Goal: Transaction & Acquisition: Purchase product/service

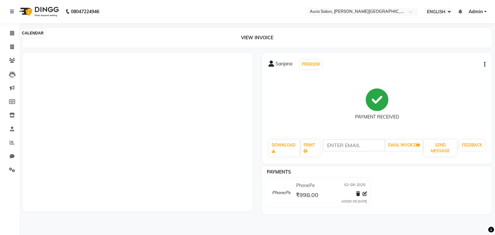
select select "ec"
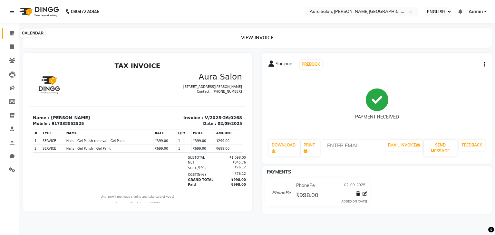
drag, startPoint x: 0, startPoint y: 0, endPoint x: 14, endPoint y: 35, distance: 37.8
click at [14, 35] on icon at bounding box center [12, 33] width 4 height 5
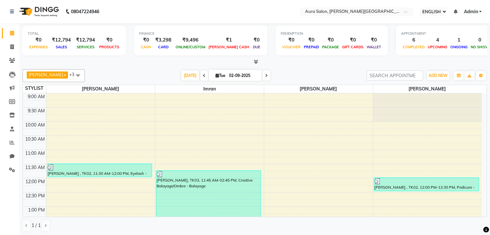
click at [214, 76] on span "Tue" at bounding box center [220, 75] width 13 height 5
select select "9"
select select "2025"
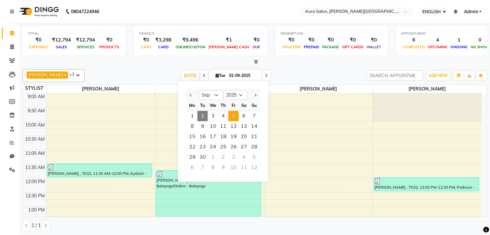
click at [234, 119] on span "5" at bounding box center [233, 116] width 10 height 10
type input "[DATE]"
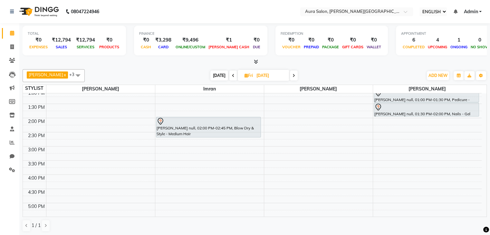
scroll to position [53, 0]
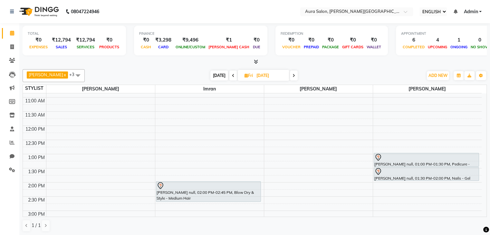
drag, startPoint x: 245, startPoint y: 75, endPoint x: 246, endPoint y: 80, distance: 4.9
click at [245, 75] on span "Fri" at bounding box center [249, 75] width 12 height 5
select select "9"
select select "2025"
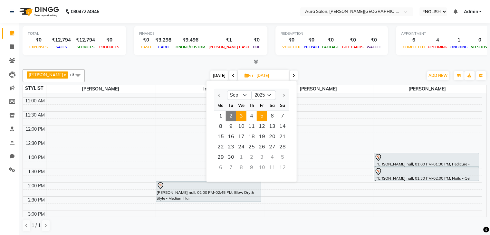
click at [239, 114] on span "3" at bounding box center [241, 116] width 10 height 10
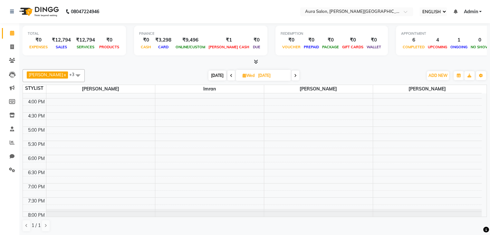
scroll to position [213, 0]
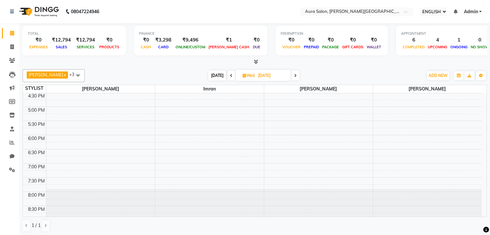
click at [209, 75] on span "[DATE]" at bounding box center [218, 76] width 18 height 10
type input "02-09-2025"
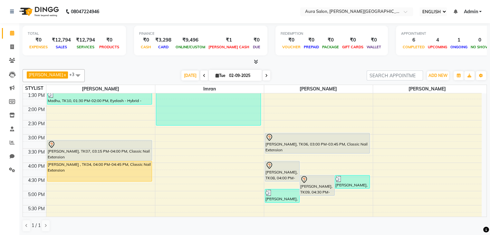
scroll to position [161, 0]
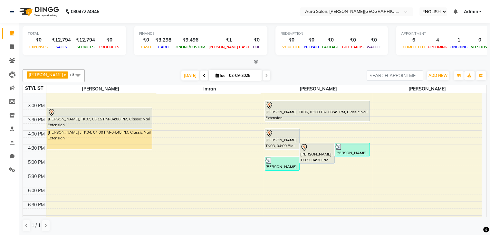
click at [211, 133] on div "9:00 AM 9:30 AM 10:00 AM 10:30 AM 11:00 AM 11:30 AM 12:00 PM 12:30 PM 1:00 PM 1…" at bounding box center [252, 102] width 459 height 340
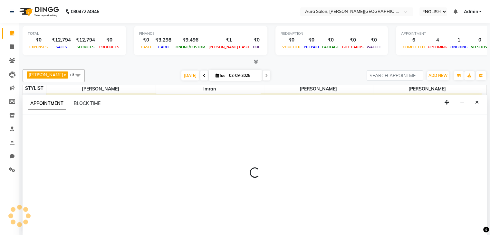
scroll to position [0, 0]
select select "66362"
select select "960"
select select "tentative"
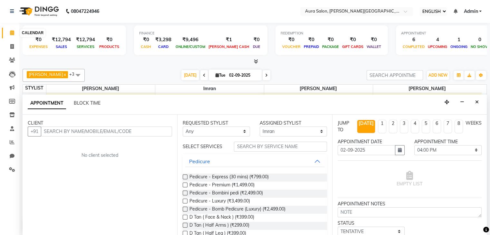
click at [14, 33] on span at bounding box center [11, 32] width 11 height 7
click at [13, 138] on link "REPORTS" at bounding box center [9, 142] width 15 height 11
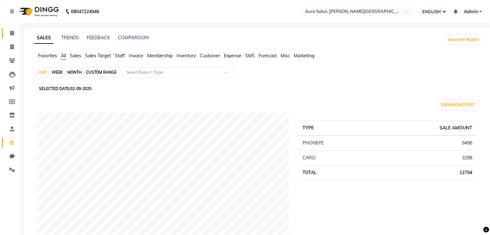
click at [12, 29] on link "CALENDAR" at bounding box center [9, 33] width 15 height 11
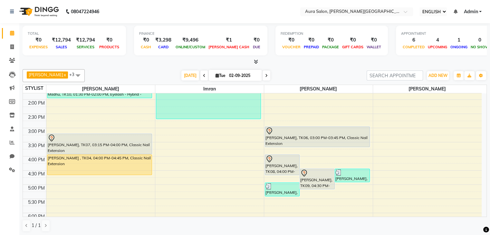
scroll to position [97, 0]
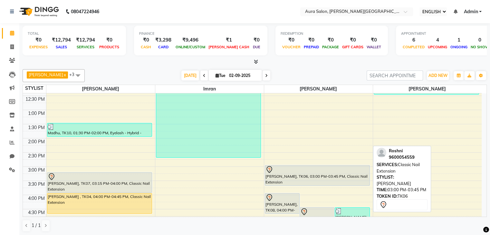
click at [287, 171] on div at bounding box center [318, 170] width 104 height 8
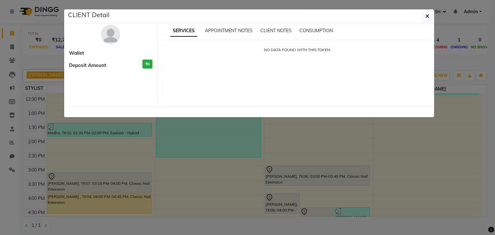
select select "7"
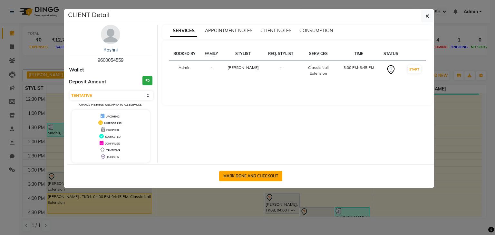
click at [269, 174] on button "MARK DONE AND CHECKOUT" at bounding box center [250, 176] width 63 height 10
select select "service"
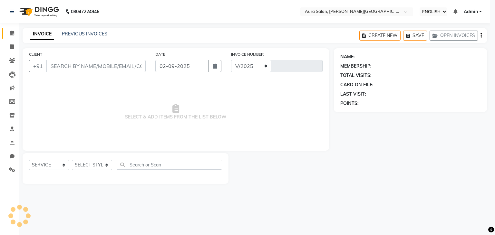
select select "7430"
type input "0269"
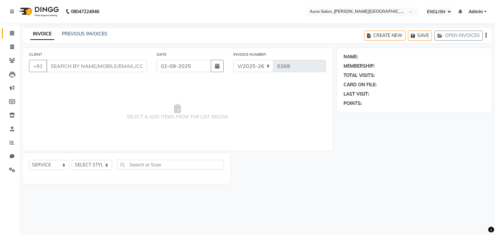
type input "9600054559"
select select "66363"
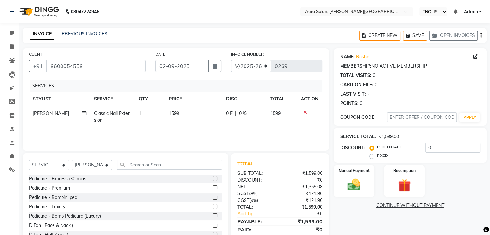
click at [227, 113] on span "0 F" at bounding box center [229, 113] width 6 height 7
select select "66363"
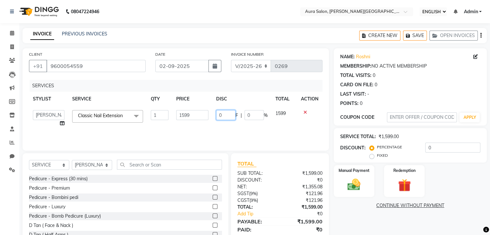
click at [227, 113] on input "0" at bounding box center [225, 115] width 19 height 10
type input "9"
type input "599"
click at [238, 139] on div "SERVICES STYLIST SERVICE QTY PRICE DISC TOTAL ACTION Boi [PERSON_NAME] [PERSON_…" at bounding box center [176, 112] width 294 height 64
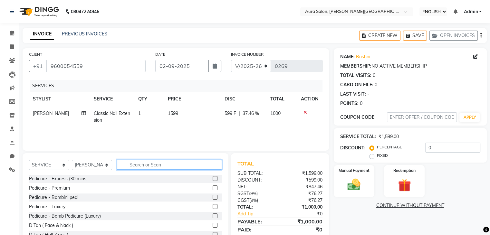
click at [169, 166] on input "text" at bounding box center [169, 165] width 105 height 10
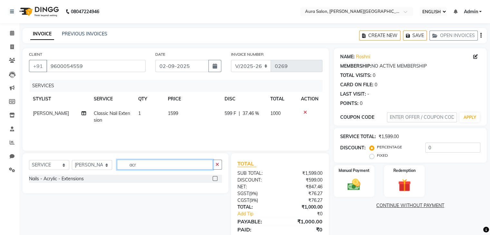
type input "acr"
click at [194, 180] on div "Nails - Acrylic - Extensions" at bounding box center [125, 179] width 193 height 8
click at [216, 178] on label at bounding box center [215, 178] width 5 height 5
click at [216, 178] on input "checkbox" at bounding box center [215, 179] width 4 height 4
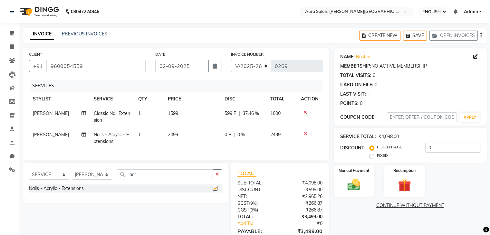
checkbox input "false"
click at [36, 115] on span "[PERSON_NAME]" at bounding box center [51, 114] width 36 height 6
select select "66363"
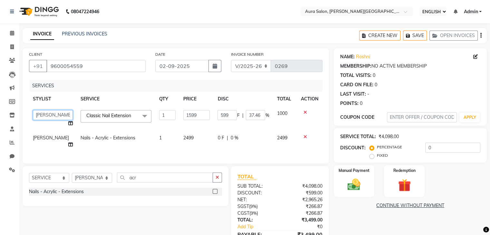
click at [43, 113] on select "Boi [PERSON_NAME] [PERSON_NAME] [PERSON_NAME] [PERSON_NAME]" at bounding box center [53, 115] width 40 height 10
select select "66359"
click at [256, 144] on td "0 F | 0 %" at bounding box center [243, 141] width 59 height 21
select select "66363"
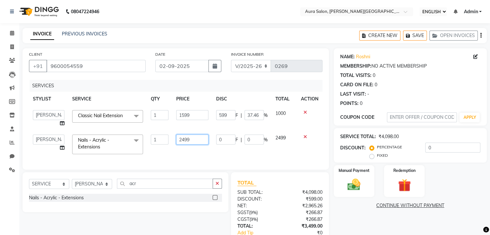
click at [198, 137] on input "2499" at bounding box center [192, 140] width 32 height 10
type input "249"
click at [211, 153] on div "SERVICES STYLIST SERVICE QTY PRICE DISC TOTAL ACTION Boi [PERSON_NAME] [PERSON_…" at bounding box center [176, 121] width 294 height 83
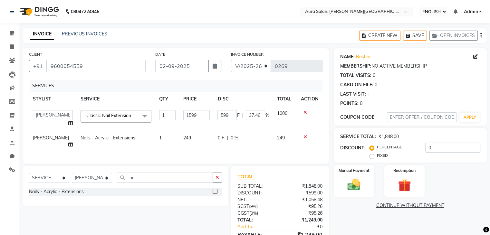
click at [186, 138] on td "249" at bounding box center [197, 141] width 34 height 21
select select "66363"
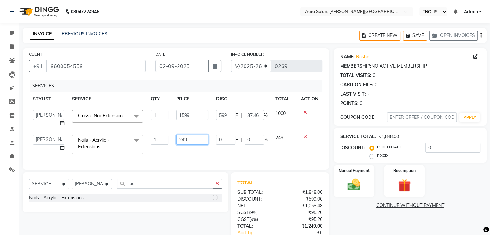
click at [193, 139] on input "249" at bounding box center [192, 140] width 32 height 10
type input "2499"
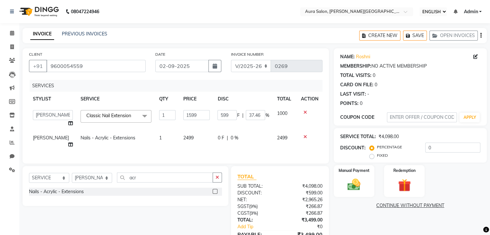
click at [221, 139] on span "0 F" at bounding box center [221, 138] width 6 height 7
select select "66363"
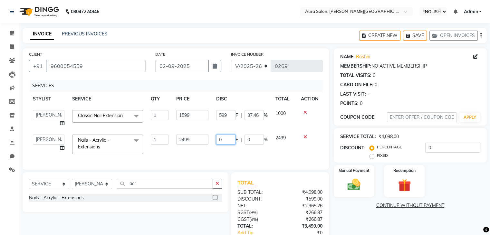
click at [228, 138] on input "0" at bounding box center [225, 140] width 19 height 10
type input "499"
click at [236, 150] on div "SERVICES STYLIST SERVICE QTY PRICE DISC TOTAL ACTION Boi [PERSON_NAME] [PERSON_…" at bounding box center [176, 121] width 294 height 83
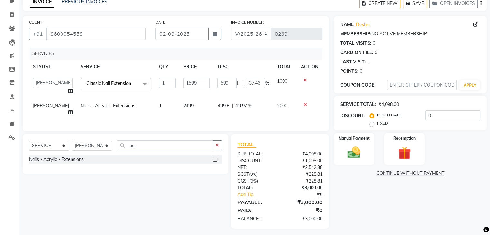
scroll to position [34, 0]
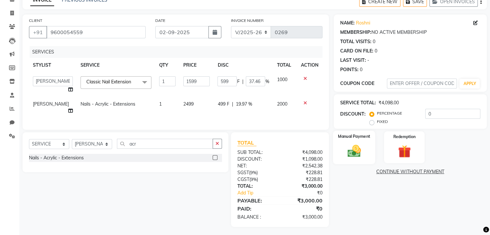
click at [354, 149] on img at bounding box center [354, 150] width 22 height 15
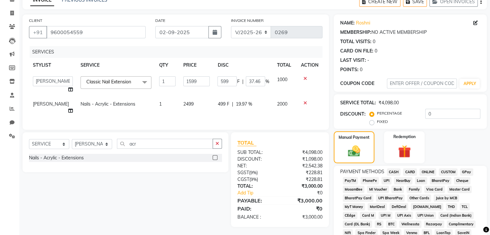
click at [373, 181] on span "PhonePe" at bounding box center [370, 180] width 18 height 7
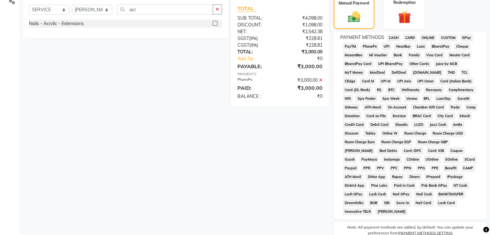
scroll to position [233, 0]
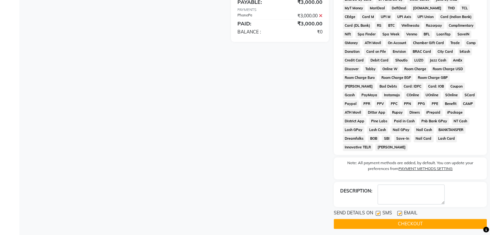
click at [398, 223] on button "CHECKOUT" at bounding box center [410, 224] width 153 height 10
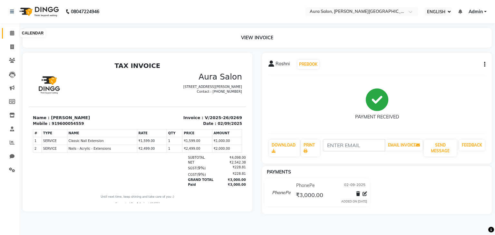
click at [13, 34] on icon at bounding box center [12, 33] width 4 height 5
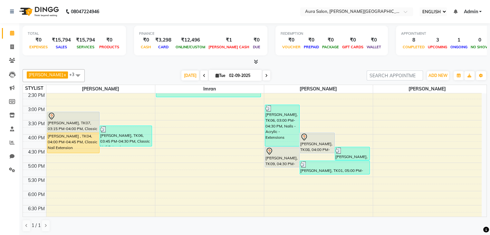
scroll to position [137, 0]
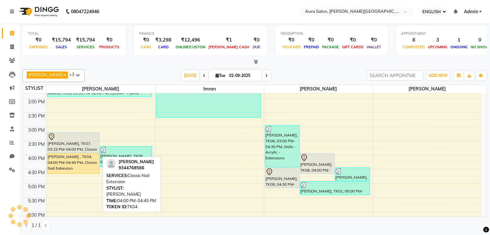
click at [71, 164] on div "[PERSON_NAME] , TK04, 04:00 PM-04:45 PM, Classic Nail Extension" at bounding box center [73, 164] width 52 height 20
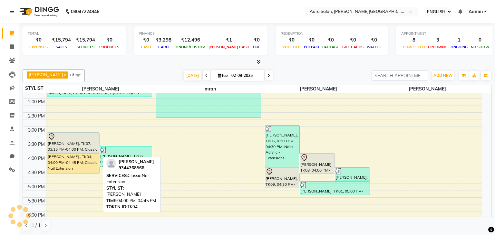
select select "1"
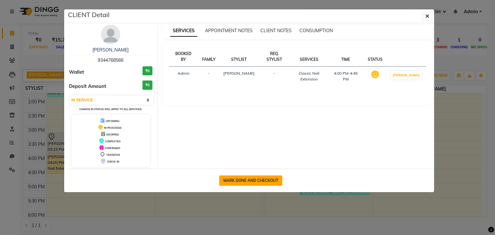
click at [272, 176] on button "MARK DONE AND CHECKOUT" at bounding box center [250, 181] width 63 height 10
select select "7430"
select select "service"
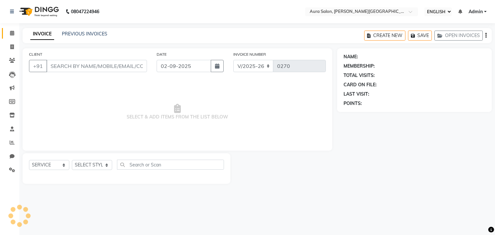
type input "9344768566"
select select "66359"
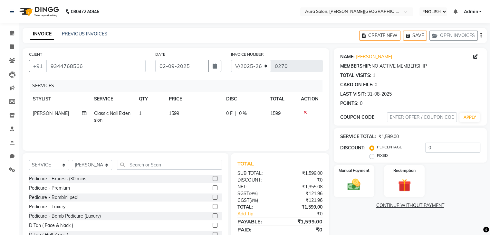
click at [113, 113] on span "Classic Nail Extension" at bounding box center [112, 117] width 36 height 13
select select "66359"
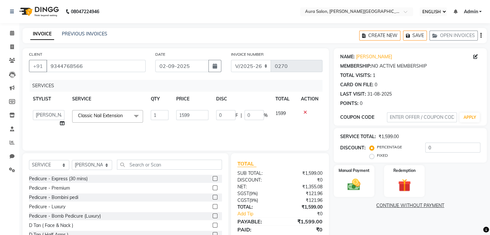
click at [134, 119] on span at bounding box center [136, 116] width 13 height 12
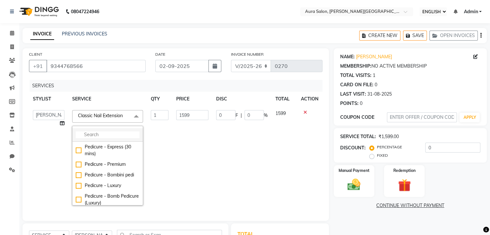
click at [126, 134] on input "multiselect-search" at bounding box center [108, 134] width 64 height 7
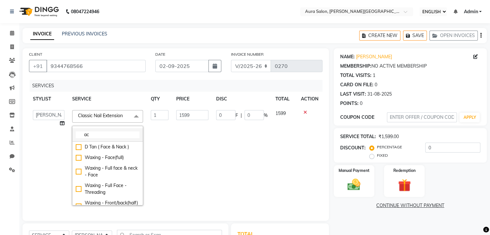
type input "a"
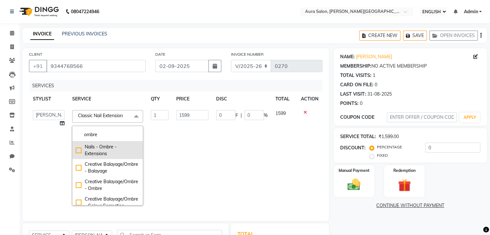
type input "ombre"
click at [105, 147] on div "Nails - Ombre - Extensions" at bounding box center [108, 151] width 64 height 14
type input "2999"
checkbox input "true"
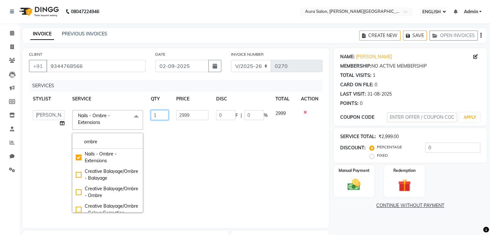
click at [171, 154] on td "1" at bounding box center [160, 161] width 26 height 110
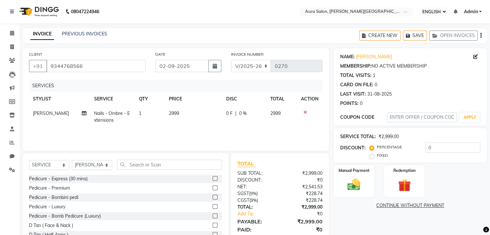
click at [189, 116] on td "2999" at bounding box center [194, 116] width 58 height 21
select select "66359"
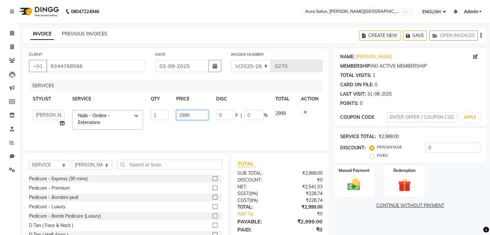
click at [193, 116] on input "2999" at bounding box center [192, 115] width 32 height 10
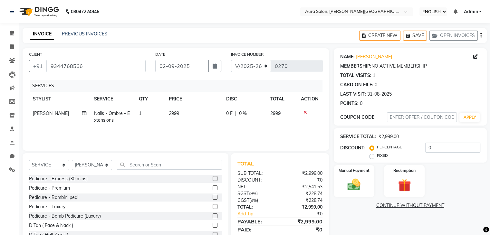
click at [228, 112] on span "0 F" at bounding box center [229, 113] width 6 height 7
select select "66359"
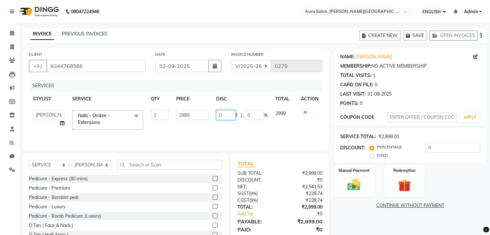
click at [226, 113] on input "0" at bounding box center [225, 115] width 19 height 10
type input "499"
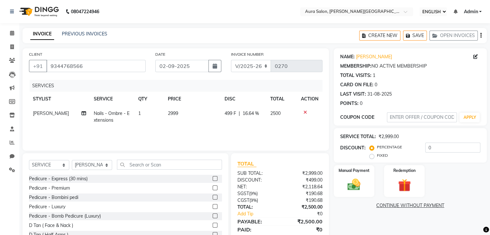
click at [232, 134] on div "SERVICES STYLIST SERVICE QTY PRICE DISC TOTAL ACTION [PERSON_NAME] Nails - Ombr…" at bounding box center [176, 112] width 294 height 64
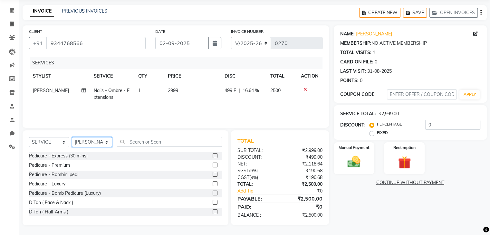
click at [90, 142] on select "SELECT STYLIST Boi [PERSON_NAME] [PERSON_NAME] [PERSON_NAME] [PERSON_NAME]" at bounding box center [92, 142] width 40 height 10
select select "77125"
click at [72, 137] on select "SELECT STYLIST Boi [PERSON_NAME] [PERSON_NAME] [PERSON_NAME] [PERSON_NAME]" at bounding box center [92, 142] width 40 height 10
click at [131, 143] on input "text" at bounding box center [169, 142] width 105 height 10
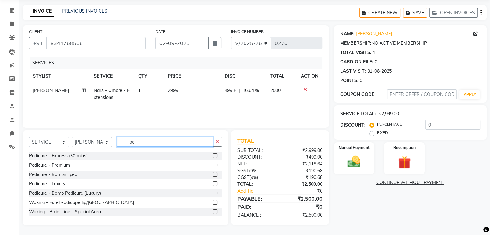
type input "pe"
click at [213, 176] on div at bounding box center [217, 175] width 9 height 8
click at [213, 174] on label at bounding box center [215, 174] width 5 height 5
click at [213, 174] on input "checkbox" at bounding box center [215, 175] width 4 height 4
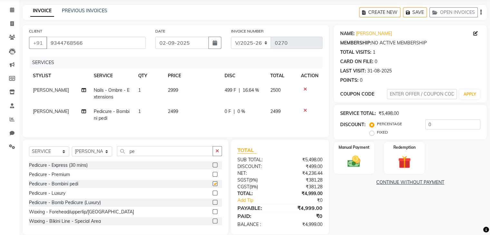
checkbox input "false"
click at [213, 196] on label at bounding box center [215, 193] width 5 height 5
click at [213, 196] on input "checkbox" at bounding box center [215, 193] width 4 height 4
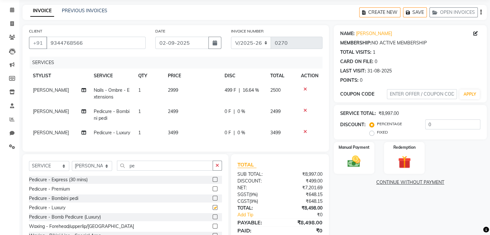
checkbox input "false"
click at [304, 110] on icon at bounding box center [306, 110] width 4 height 5
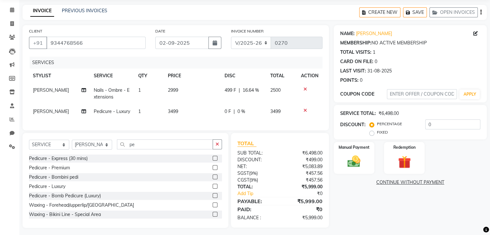
click at [241, 113] on span "0 %" at bounding box center [242, 111] width 8 height 7
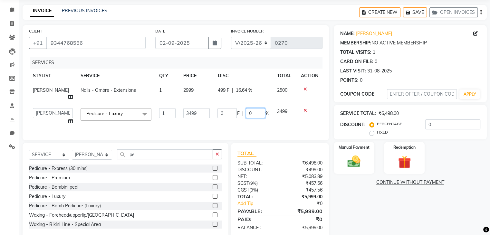
click at [251, 108] on input "0" at bounding box center [255, 113] width 19 height 10
type input "20"
click at [249, 120] on div "SERVICES STYLIST SERVICE QTY PRICE DISC TOTAL ACTION [PERSON_NAME] Nails - Ombr…" at bounding box center [176, 95] width 294 height 77
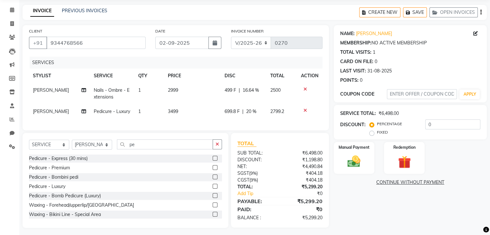
scroll to position [31, 0]
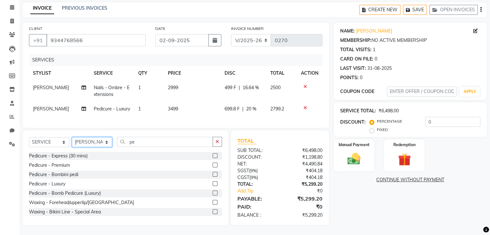
click at [77, 141] on select "SELECT STYLIST Boi [PERSON_NAME] [PERSON_NAME] [PERSON_NAME] [PERSON_NAME]" at bounding box center [92, 142] width 40 height 10
select select "66362"
click at [72, 137] on select "SELECT STYLIST Boi [PERSON_NAME] [PERSON_NAME] [PERSON_NAME] [PERSON_NAME]" at bounding box center [92, 142] width 40 height 10
click at [213, 138] on button "button" at bounding box center [217, 142] width 9 height 10
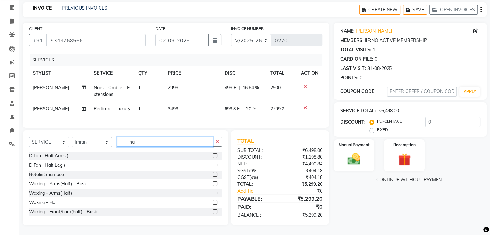
type input "h"
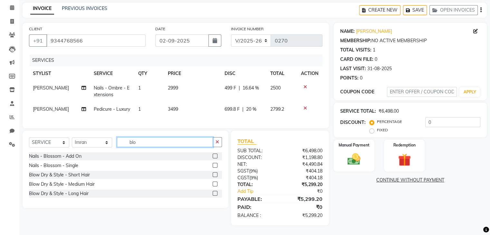
type input "blo"
click at [212, 184] on div "Blow Dry & Style - Medium Hair" at bounding box center [125, 184] width 193 height 8
click at [214, 184] on label at bounding box center [215, 184] width 5 height 5
click at [214, 184] on input "checkbox" at bounding box center [215, 184] width 4 height 4
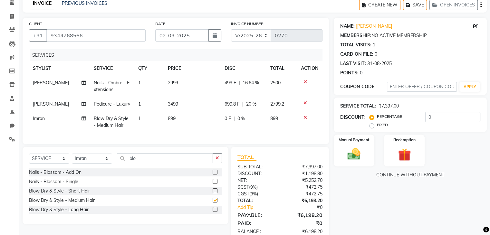
checkbox input "false"
click at [229, 120] on span "0 F" at bounding box center [228, 118] width 6 height 7
select select "66362"
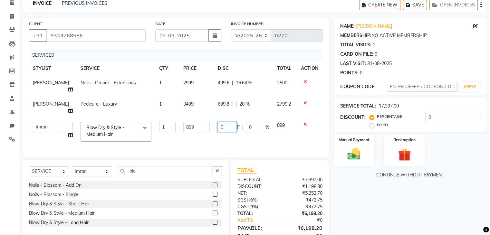
click at [226, 122] on input "0" at bounding box center [227, 127] width 19 height 10
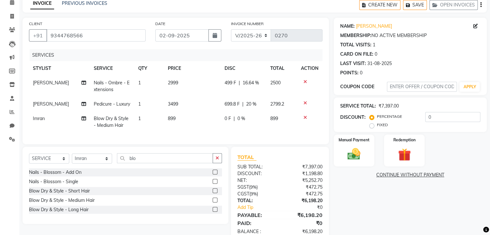
click at [251, 119] on div "0 F | 0 %" at bounding box center [244, 118] width 38 height 7
select select "66362"
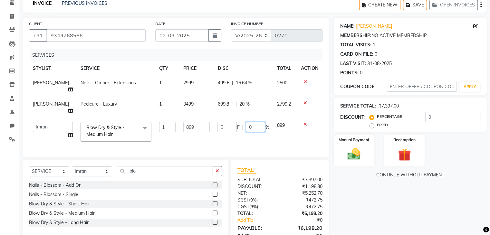
click at [254, 122] on input "0" at bounding box center [255, 127] width 19 height 10
type input "100"
click at [249, 122] on td "0 F | 100 %" at bounding box center [243, 131] width 59 height 27
select select "66362"
click at [343, 143] on div "Manual Payment" at bounding box center [354, 150] width 42 height 33
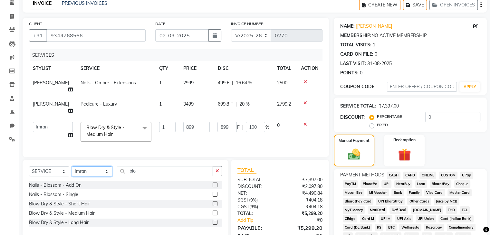
click at [88, 167] on select "SELECT STYLIST Boi [PERSON_NAME] [PERSON_NAME] [PERSON_NAME] [PERSON_NAME]" at bounding box center [92, 172] width 40 height 10
select select "66363"
click at [72, 167] on select "SELECT STYLIST Boi [PERSON_NAME] [PERSON_NAME] [PERSON_NAME] [PERSON_NAME]" at bounding box center [92, 172] width 40 height 10
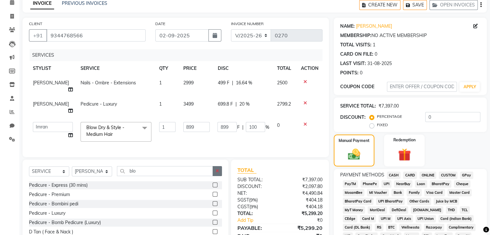
click at [213, 166] on button "button" at bounding box center [217, 171] width 9 height 10
click at [37, 167] on select "SELECT SERVICE PRODUCT MEMBERSHIP PACKAGE VOUCHER PREPAID GIFT CARD" at bounding box center [49, 172] width 40 height 10
click at [29, 167] on select "SELECT SERVICE PRODUCT MEMBERSHIP PACKAGE VOUCHER PREPAID GIFT CARD" at bounding box center [49, 172] width 40 height 10
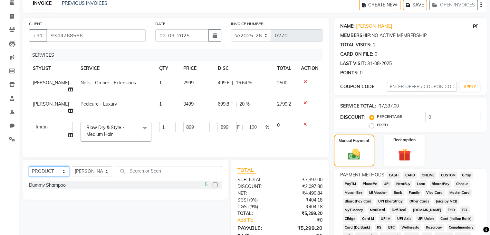
click at [55, 167] on select "SELECT SERVICE PRODUCT MEMBERSHIP PACKAGE VOUCHER PREPAID GIFT CARD" at bounding box center [49, 172] width 40 height 10
select select "service"
click at [29, 167] on select "SELECT SERVICE PRODUCT MEMBERSHIP PACKAGE VOUCHER PREPAID GIFT CARD" at bounding box center [49, 172] width 40 height 10
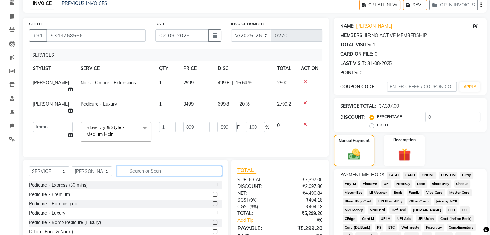
click at [132, 166] on input "text" at bounding box center [169, 171] width 105 height 10
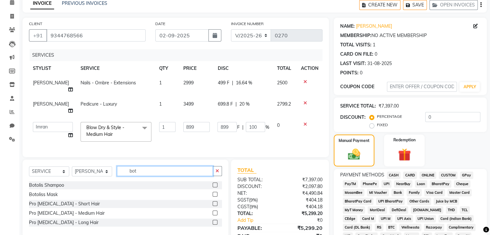
type input "bot"
click at [215, 183] on label at bounding box center [215, 185] width 5 height 5
click at [215, 183] on input "checkbox" at bounding box center [215, 185] width 4 height 4
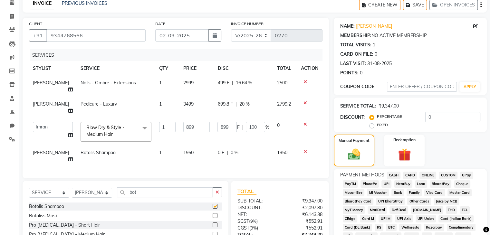
checkbox input "false"
click at [217, 213] on label at bounding box center [215, 215] width 5 height 5
click at [217, 214] on input "checkbox" at bounding box center [215, 216] width 4 height 4
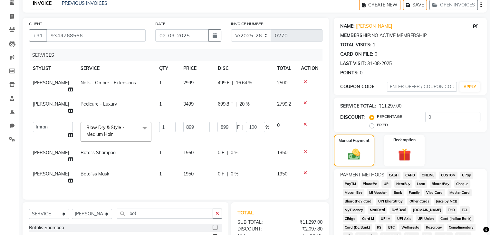
checkbox input "false"
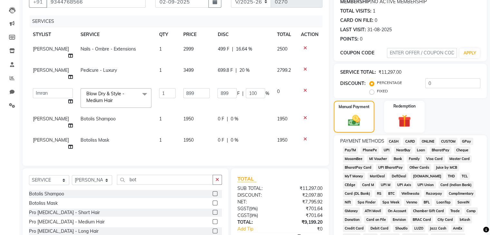
scroll to position [129, 0]
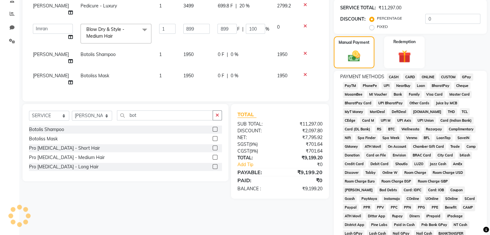
click at [409, 75] on span "CARD" at bounding box center [410, 76] width 14 height 7
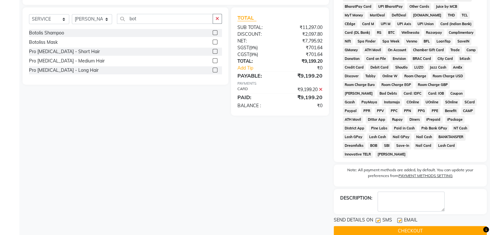
scroll to position [233, 0]
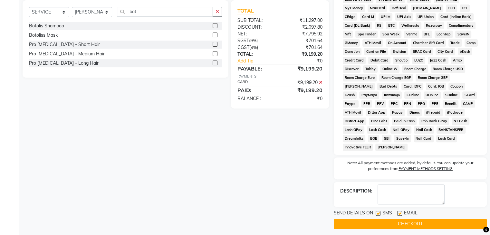
click at [388, 219] on button "CHECKOUT" at bounding box center [410, 224] width 153 height 10
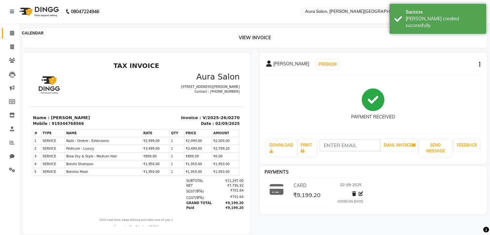
click at [13, 32] on icon at bounding box center [12, 33] width 4 height 5
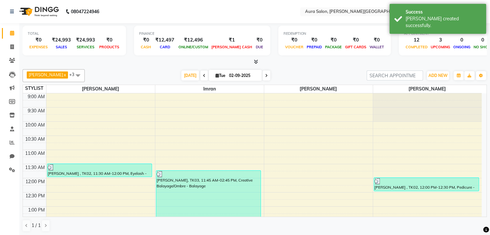
click at [216, 73] on span "Tue" at bounding box center [220, 75] width 13 height 5
select select "9"
select select "2025"
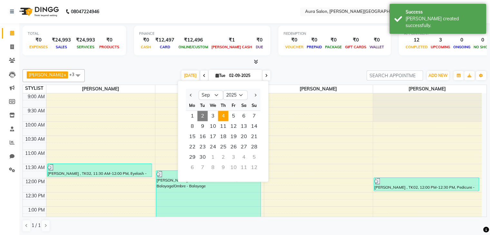
click at [224, 115] on span "4" at bounding box center [223, 116] width 10 height 10
type input "[DATE]"
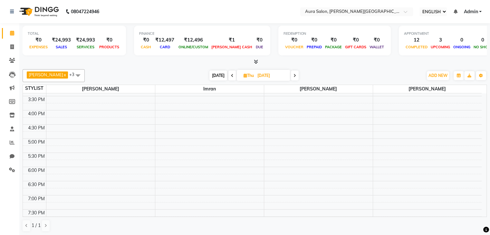
scroll to position [149, 0]
click at [279, 124] on div "9:00 AM 9:30 AM 10:00 AM 10:30 AM 11:00 AM 11:30 AM 12:00 PM 12:30 PM 1:00 PM 1…" at bounding box center [252, 114] width 459 height 340
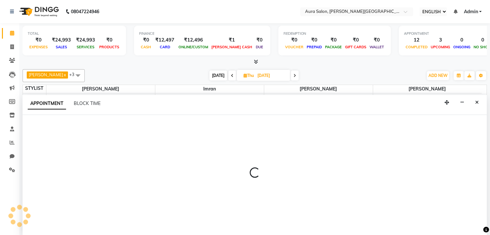
scroll to position [0, 0]
select select "66363"
select select "915"
select select "tentative"
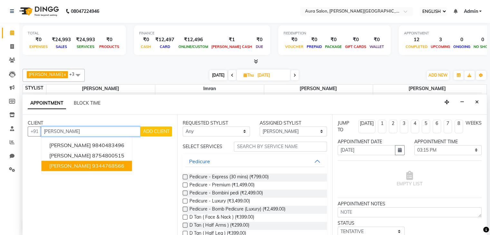
click at [119, 165] on button "[PERSON_NAME] 9344768566" at bounding box center [87, 166] width 91 height 10
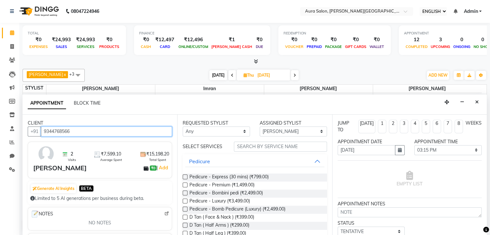
type input "9344768566"
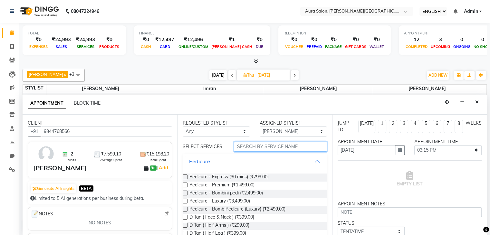
click at [277, 146] on input "text" at bounding box center [280, 147] width 93 height 10
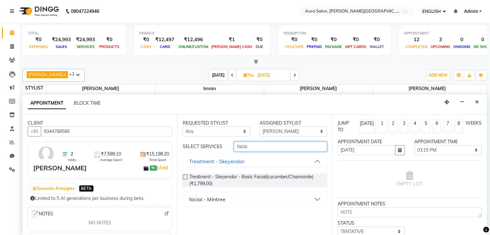
type input "facia"
click at [210, 200] on div "facial - Mintree" at bounding box center [207, 200] width 36 height 8
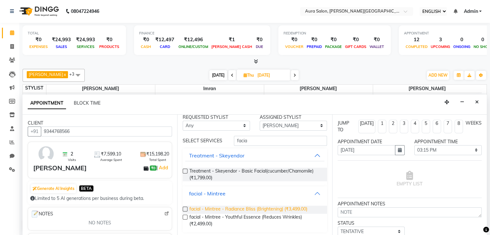
scroll to position [8, 0]
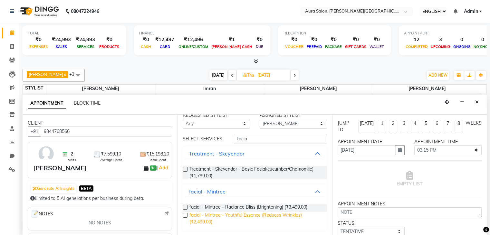
click at [241, 213] on span "facial - Mintree - Youthful Essence (Reduces Wrinkles) (₹2,499.00)" at bounding box center [256, 219] width 132 height 14
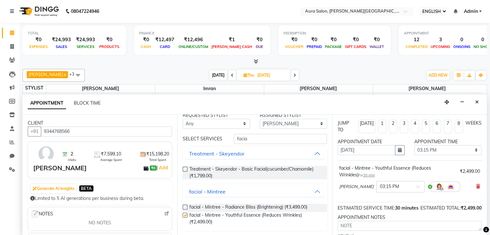
checkbox input "false"
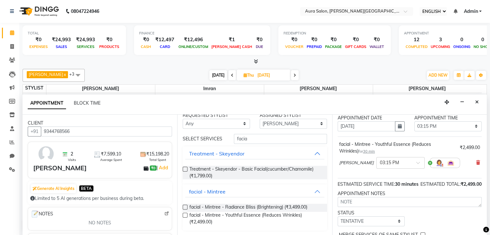
scroll to position [62, 0]
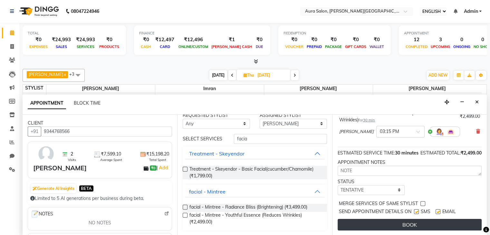
click at [407, 224] on button "BOOK" at bounding box center [410, 225] width 144 height 12
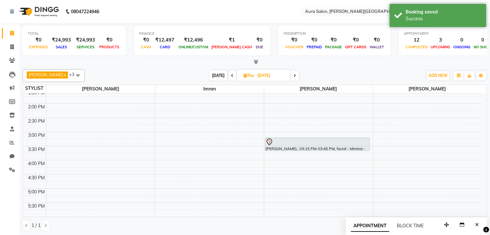
scroll to position [117, 0]
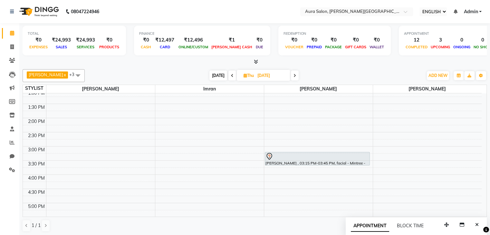
click at [248, 71] on span "[DATE]" at bounding box center [263, 75] width 53 height 11
click at [209, 73] on span "[DATE]" at bounding box center [218, 76] width 18 height 10
type input "02-09-2025"
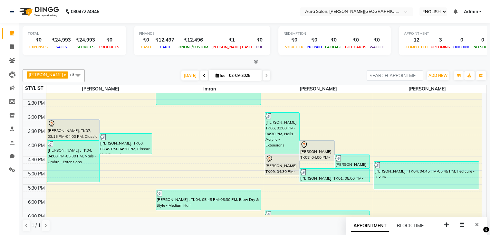
scroll to position [149, 0]
click at [214, 76] on span "Tue" at bounding box center [220, 75] width 13 height 5
select select "9"
select select "2025"
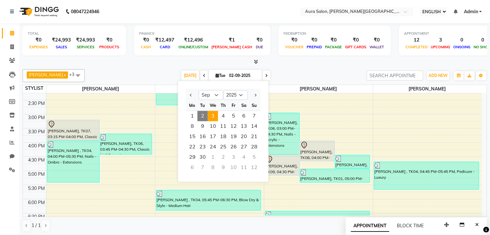
click at [214, 115] on span "3" at bounding box center [213, 116] width 10 height 10
type input "[DATE]"
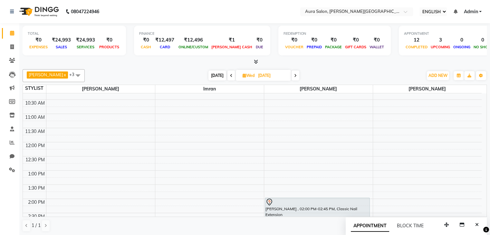
scroll to position [20, 0]
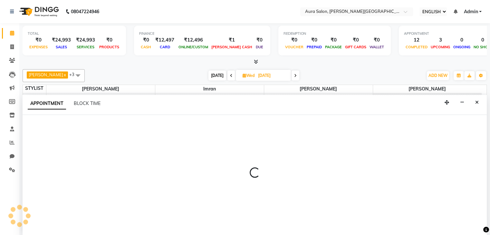
select select "66362"
select select "tentative"
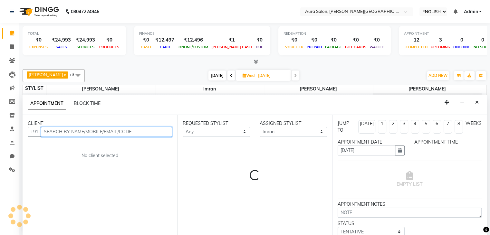
scroll to position [0, 0]
select select "690"
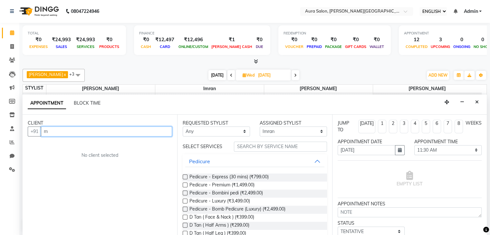
type input "mo"
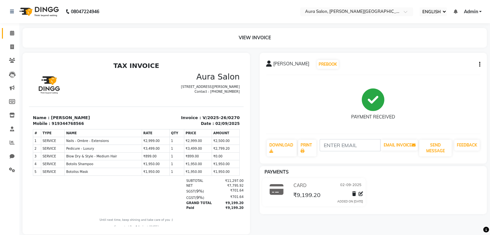
click at [11, 29] on link "CALENDAR" at bounding box center [9, 33] width 15 height 11
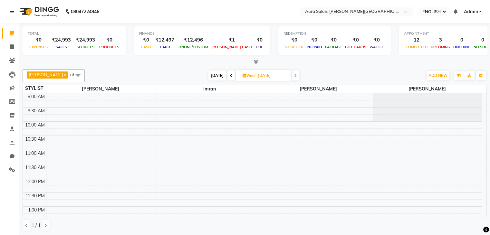
select select "66362"
select select "tentative"
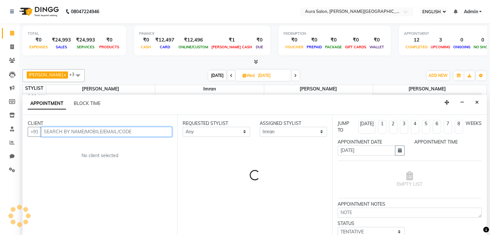
select select "690"
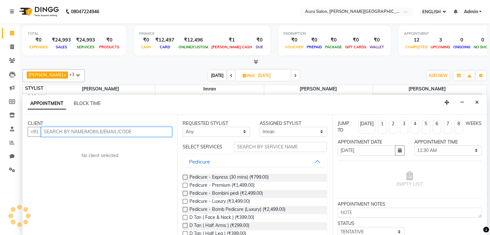
scroll to position [0, 0]
click at [141, 131] on input "text" at bounding box center [106, 132] width 131 height 10
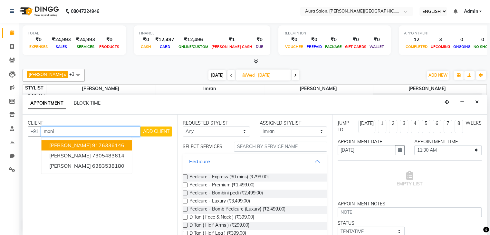
click at [98, 145] on ngb-highlight "9176336146" at bounding box center [108, 145] width 32 height 6
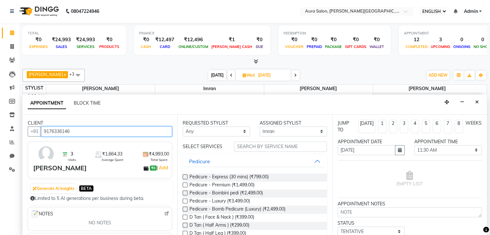
type input "9176336146"
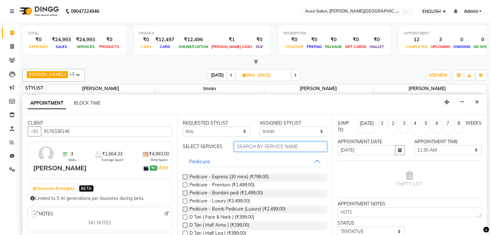
click at [253, 150] on input "text" at bounding box center [280, 147] width 93 height 10
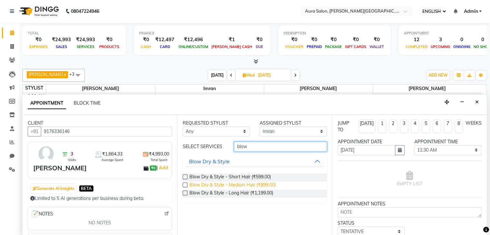
type input "blow"
click at [215, 184] on span "Blow Dry & Style - Medium Hair (₹899.00)" at bounding box center [233, 186] width 86 height 8
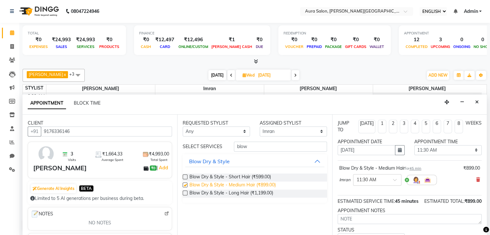
checkbox input "false"
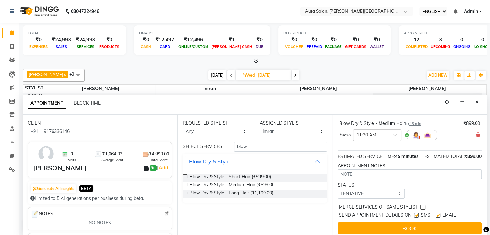
scroll to position [55, 0]
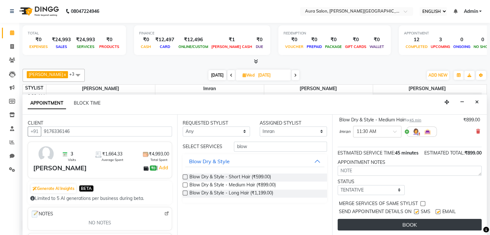
click at [397, 221] on button "BOOK" at bounding box center [410, 225] width 144 height 12
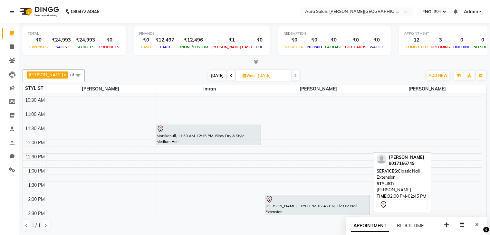
scroll to position [0, 0]
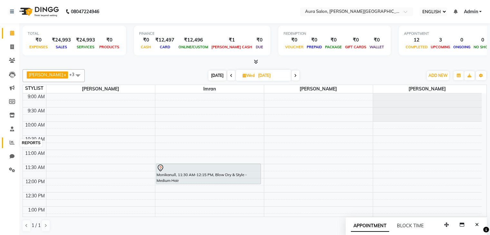
click at [12, 141] on icon at bounding box center [12, 142] width 5 height 5
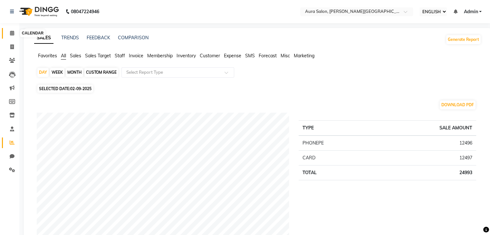
click at [12, 31] on icon at bounding box center [12, 33] width 4 height 5
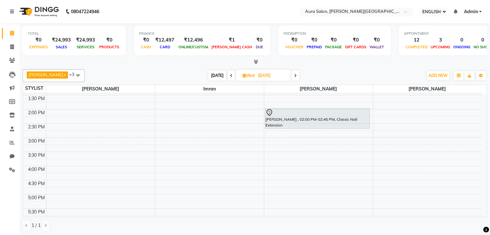
scroll to position [137, 0]
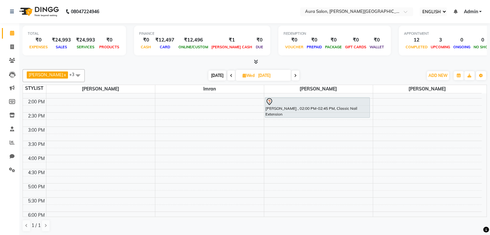
click at [173, 176] on div "9:00 AM 9:30 AM 10:00 AM 10:30 AM 11:00 AM 11:30 AM 12:00 PM 12:30 PM 1:00 PM 1…" at bounding box center [252, 127] width 459 height 340
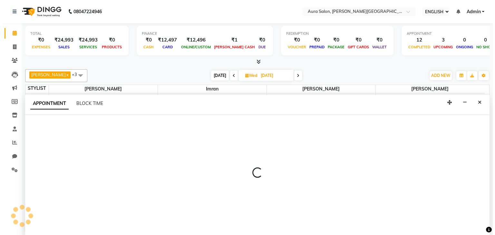
scroll to position [0, 0]
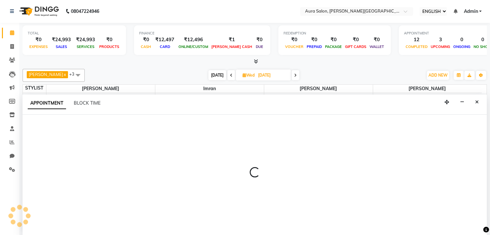
select select "66362"
select select "tentative"
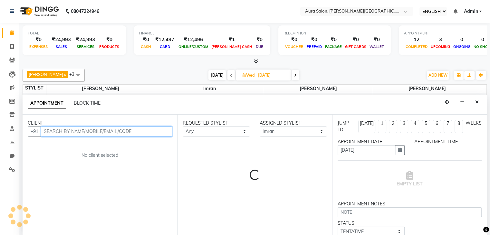
select select "1005"
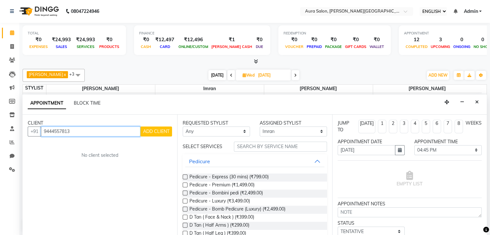
type input "9444557813"
click at [143, 130] on span "ADD CLIENT" at bounding box center [156, 132] width 26 height 6
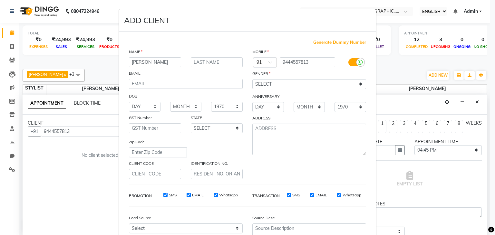
type input "[PERSON_NAME]"
click at [197, 65] on input "text" at bounding box center [217, 62] width 52 height 10
type input "mary"
click at [262, 84] on select "SELECT [DEMOGRAPHIC_DATA] [DEMOGRAPHIC_DATA] OTHER PREFER NOT TO SAY" at bounding box center [309, 84] width 114 height 10
select select "[DEMOGRAPHIC_DATA]"
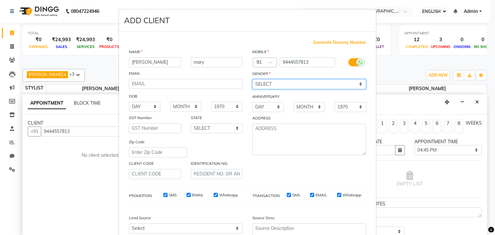
click at [252, 80] on select "SELECT [DEMOGRAPHIC_DATA] [DEMOGRAPHIC_DATA] OTHER PREFER NOT TO SAY" at bounding box center [309, 84] width 114 height 10
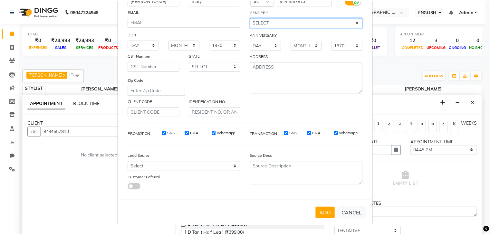
scroll to position [65, 0]
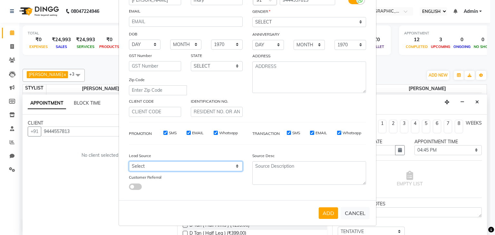
click at [206, 164] on select "Select Walk-in Referral Internet Friend Word of Mouth Advertisement Facebook Ju…" at bounding box center [186, 166] width 114 height 10
select select "50669"
click at [129, 161] on select "Select Walk-in Referral Internet Friend Word of Mouth Advertisement Facebook Ju…" at bounding box center [186, 166] width 114 height 10
click at [324, 213] on button "ADD" at bounding box center [328, 214] width 19 height 12
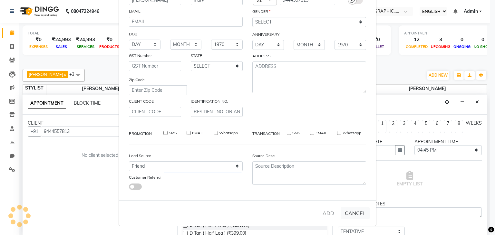
select select
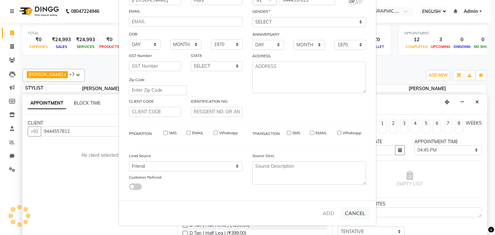
select select
checkbox input "false"
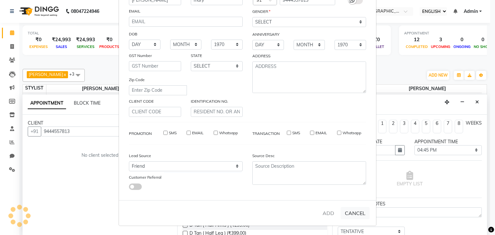
checkbox input "false"
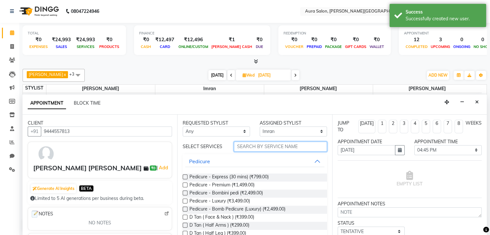
click at [276, 147] on input "text" at bounding box center [280, 147] width 93 height 10
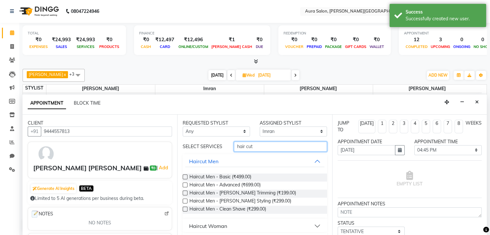
type input "hair cut"
click at [218, 224] on div "Haircut Woman" at bounding box center [208, 226] width 38 height 8
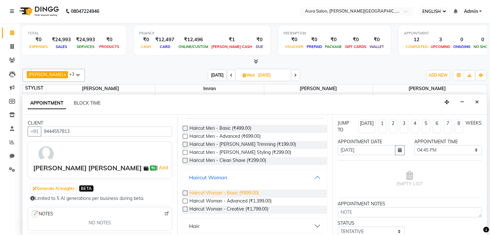
scroll to position [51, 0]
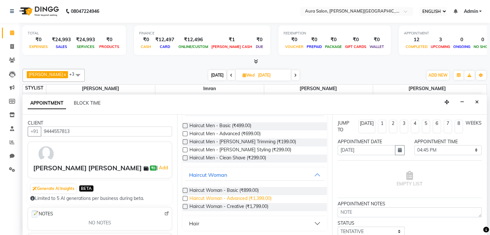
click at [227, 199] on span "Haircut Woman - Advanced (₹1,399.00)" at bounding box center [231, 199] width 82 height 8
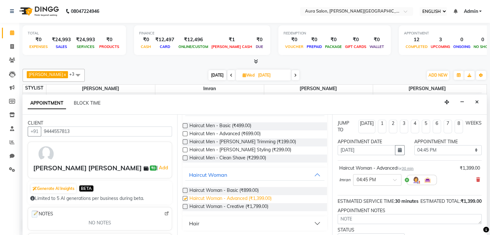
checkbox input "false"
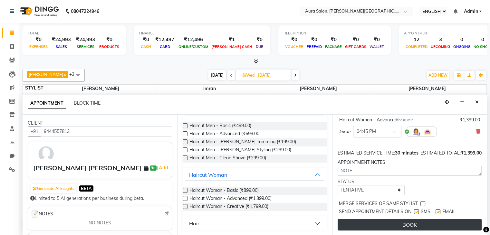
scroll to position [55, 0]
click at [407, 219] on button "BOOK" at bounding box center [410, 225] width 144 height 12
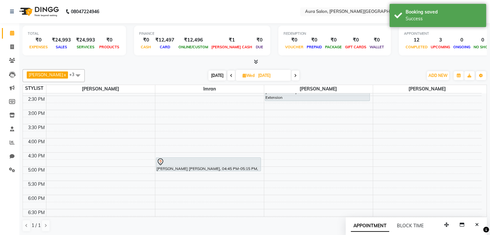
scroll to position [169, 0]
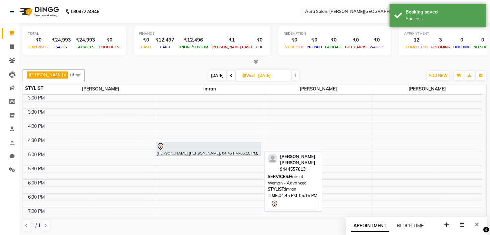
click at [212, 150] on div "[PERSON_NAME] [PERSON_NAME], 04:45 PM-05:15 PM, Haircut Woman - Advanced" at bounding box center [208, 148] width 105 height 13
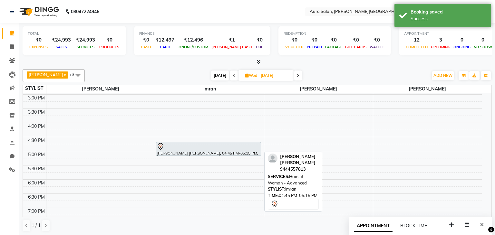
select select "7"
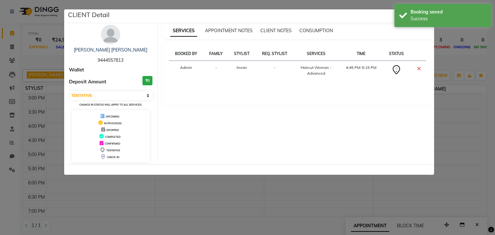
click at [451, 97] on ngb-modal-window "CLIENT Detail [PERSON_NAME] [PERSON_NAME] 9444557813 Wallet Deposit Amount ₹0 S…" at bounding box center [247, 117] width 495 height 235
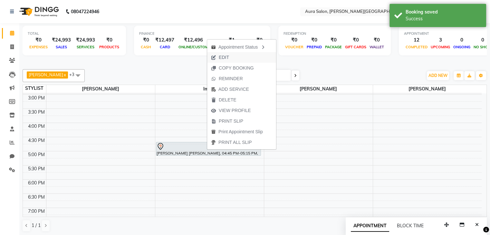
click at [229, 57] on span "EDIT" at bounding box center [220, 57] width 26 height 11
select select "tentative"
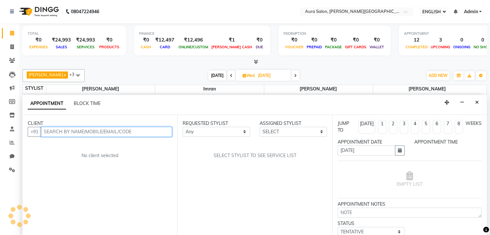
select select "1005"
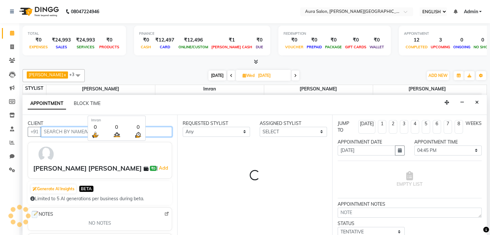
select select "66362"
select select "3773"
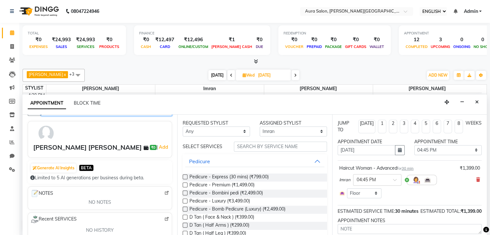
scroll to position [32, 0]
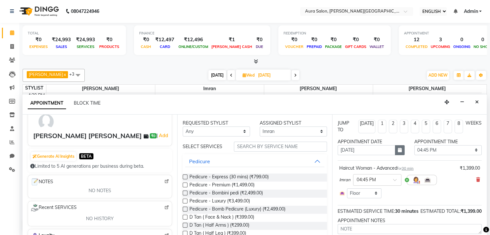
click at [398, 151] on icon "button" at bounding box center [400, 150] width 4 height 5
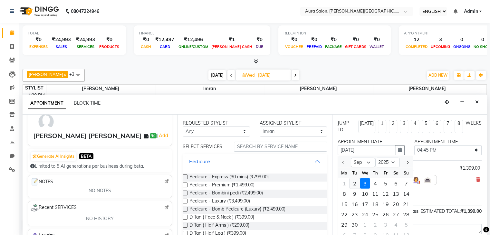
click at [354, 185] on div "2" at bounding box center [355, 184] width 10 height 10
type input "02-09-2025"
select select "1005"
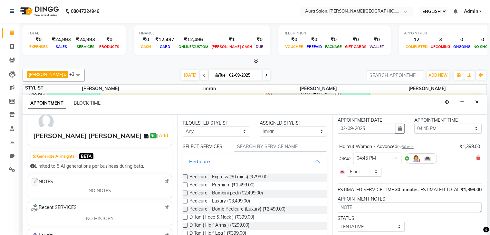
scroll to position [46, 0]
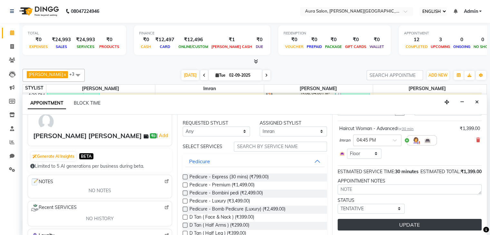
click at [407, 225] on button "UPDATE" at bounding box center [410, 225] width 144 height 12
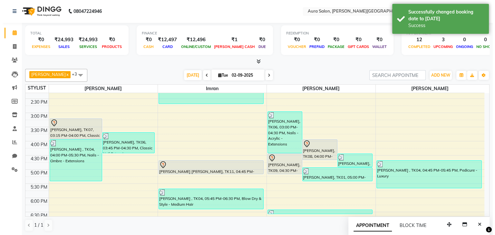
scroll to position [149, 0]
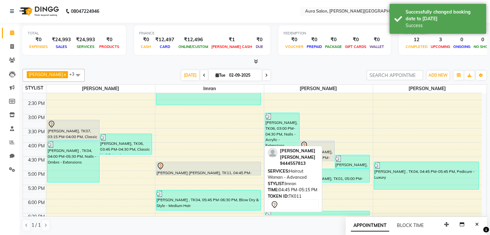
click at [183, 165] on div at bounding box center [209, 166] width 104 height 8
select select "7"
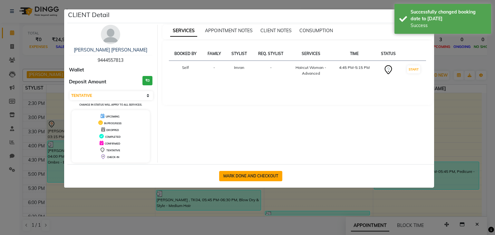
click at [265, 176] on button "MARK DONE AND CHECKOUT" at bounding box center [250, 176] width 63 height 10
select select "7430"
select select "service"
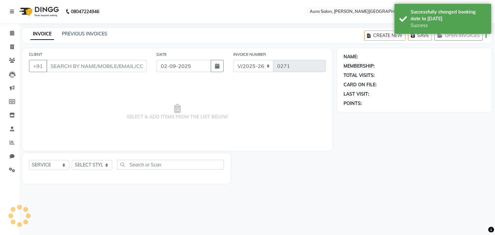
type input "9444557813"
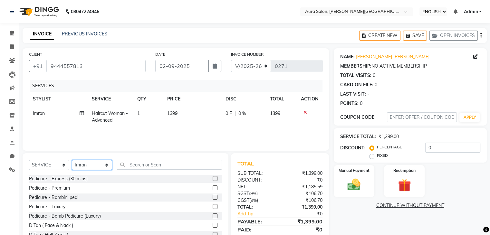
click at [88, 167] on select "SELECT STYLIST Boi [PERSON_NAME] [PERSON_NAME] [PERSON_NAME] [PERSON_NAME]" at bounding box center [92, 165] width 40 height 10
click at [72, 160] on select "SELECT STYLIST Boi [PERSON_NAME] [PERSON_NAME] [PERSON_NAME] [PERSON_NAME]" at bounding box center [92, 165] width 40 height 10
click at [93, 164] on select "SELECT STYLIST Boi [PERSON_NAME] [PERSON_NAME] [PERSON_NAME] [PERSON_NAME]" at bounding box center [92, 165] width 40 height 10
select select "77125"
click at [72, 160] on select "SELECT STYLIST Boi [PERSON_NAME] [PERSON_NAME] [PERSON_NAME] [PERSON_NAME]" at bounding box center [92, 165] width 40 height 10
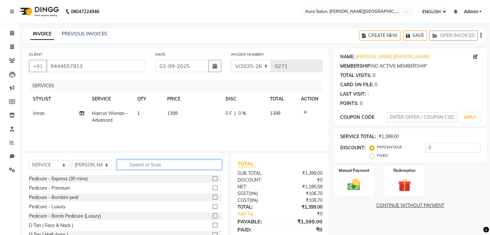
click at [151, 160] on input "text" at bounding box center [169, 165] width 105 height 10
type input "ped"
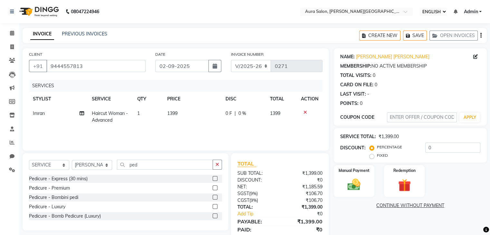
click at [124, 191] on div "Pedicure - Premium" at bounding box center [125, 188] width 193 height 8
click at [215, 187] on label at bounding box center [215, 188] width 5 height 5
click at [215, 187] on input "checkbox" at bounding box center [215, 188] width 4 height 4
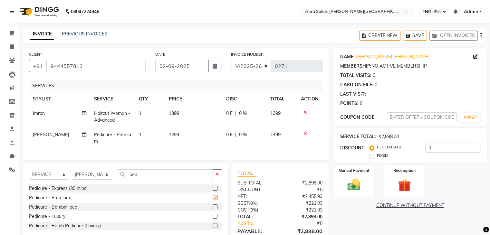
checkbox input "false"
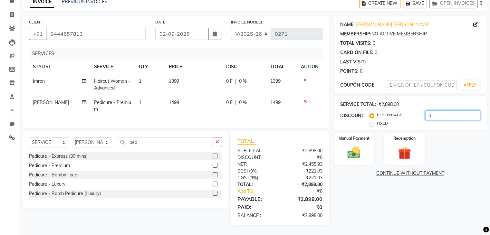
click at [444, 115] on input "0" at bounding box center [452, 116] width 55 height 10
type input "20"
click at [417, 192] on div "NAME: [PERSON_NAME] [PERSON_NAME] MEMBERSHIP: NO ACTIVE MEMBERSHIP TOTAL VISITS…" at bounding box center [413, 120] width 158 height 209
click at [341, 151] on div "Manual Payment" at bounding box center [354, 148] width 42 height 33
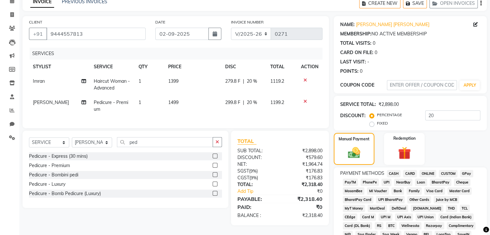
scroll to position [64, 0]
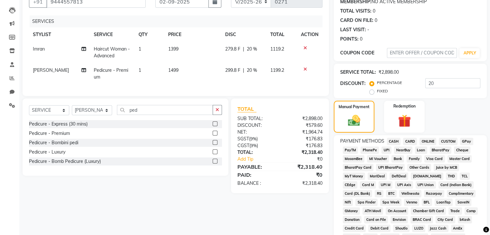
click at [375, 152] on span "PhonePe" at bounding box center [370, 150] width 18 height 7
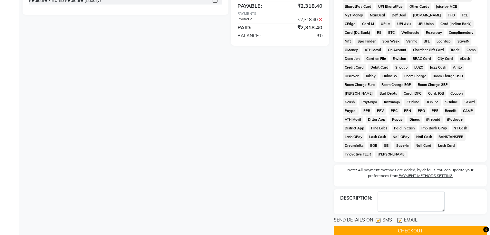
scroll to position [233, 0]
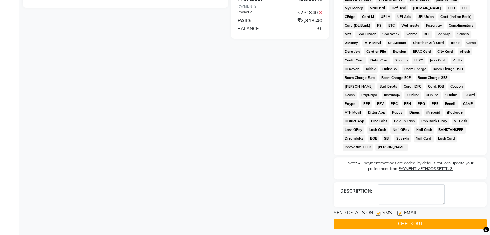
click at [405, 219] on button "CHECKOUT" at bounding box center [410, 224] width 153 height 10
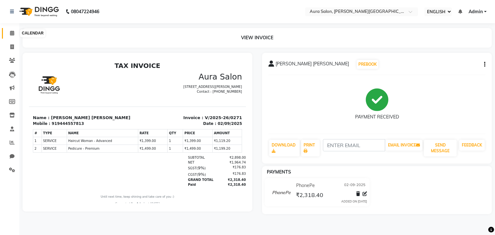
click at [13, 34] on icon at bounding box center [12, 33] width 4 height 5
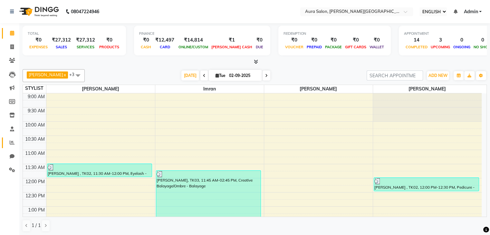
click at [11, 138] on link "REPORTS" at bounding box center [9, 143] width 15 height 11
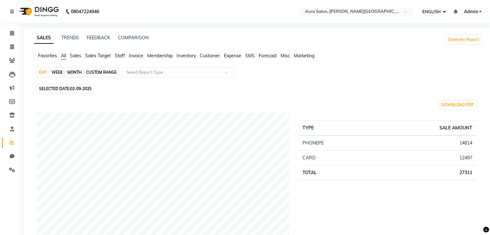
click at [75, 72] on div "MONTH" at bounding box center [74, 72] width 17 height 9
select select "9"
select select "2025"
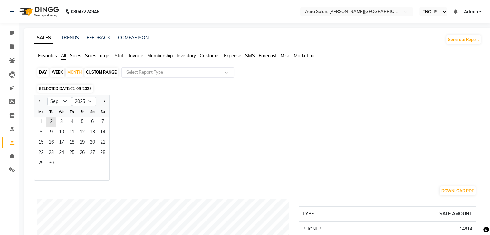
click at [53, 116] on div "Tu" at bounding box center [51, 112] width 10 height 10
click at [52, 119] on span "2" at bounding box center [51, 122] width 10 height 10
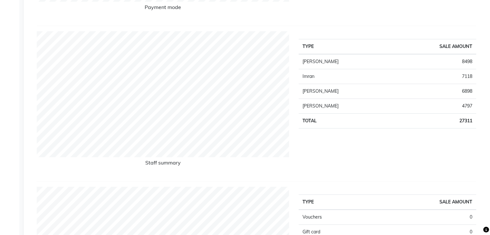
scroll to position [258, 0]
